Goal: Transaction & Acquisition: Subscribe to service/newsletter

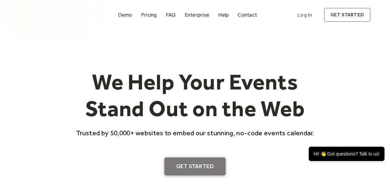
click at [190, 167] on link "Get Started" at bounding box center [195, 166] width 61 height 18
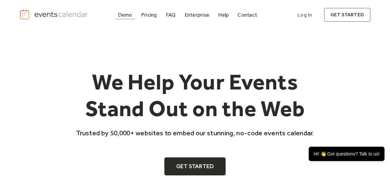
click at [127, 15] on div "Demo" at bounding box center [125, 15] width 14 height 4
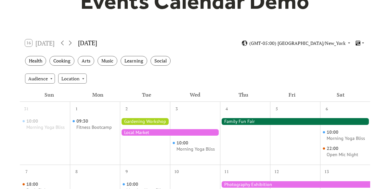
scroll to position [83, 0]
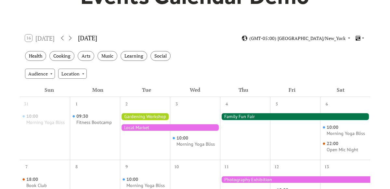
click at [154, 128] on div at bounding box center [170, 127] width 100 height 7
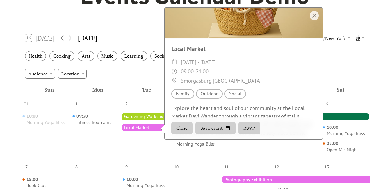
scroll to position [0, 0]
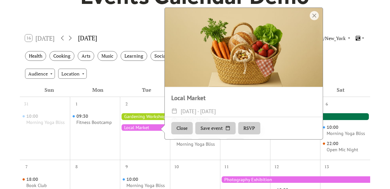
click at [137, 65] on div "Audience Location" at bounding box center [195, 74] width 351 height 18
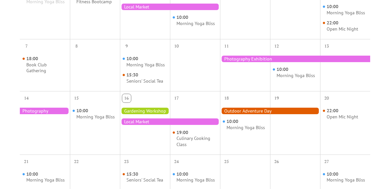
scroll to position [206, 0]
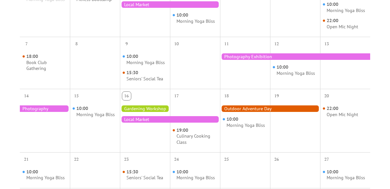
click at [262, 58] on div at bounding box center [295, 56] width 150 height 7
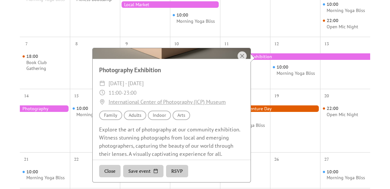
scroll to position [72, 0]
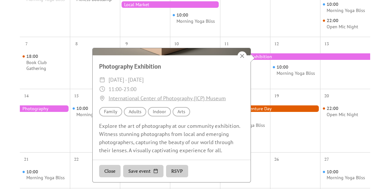
click at [241, 54] on div at bounding box center [242, 55] width 9 height 9
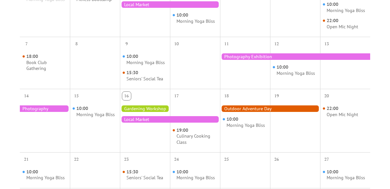
scroll to position [0, 0]
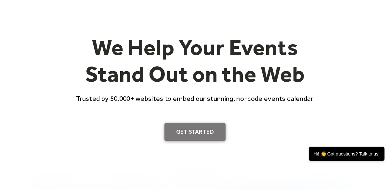
click at [183, 130] on link "Get Started" at bounding box center [195, 132] width 61 height 18
